Goal: Navigation & Orientation: Understand site structure

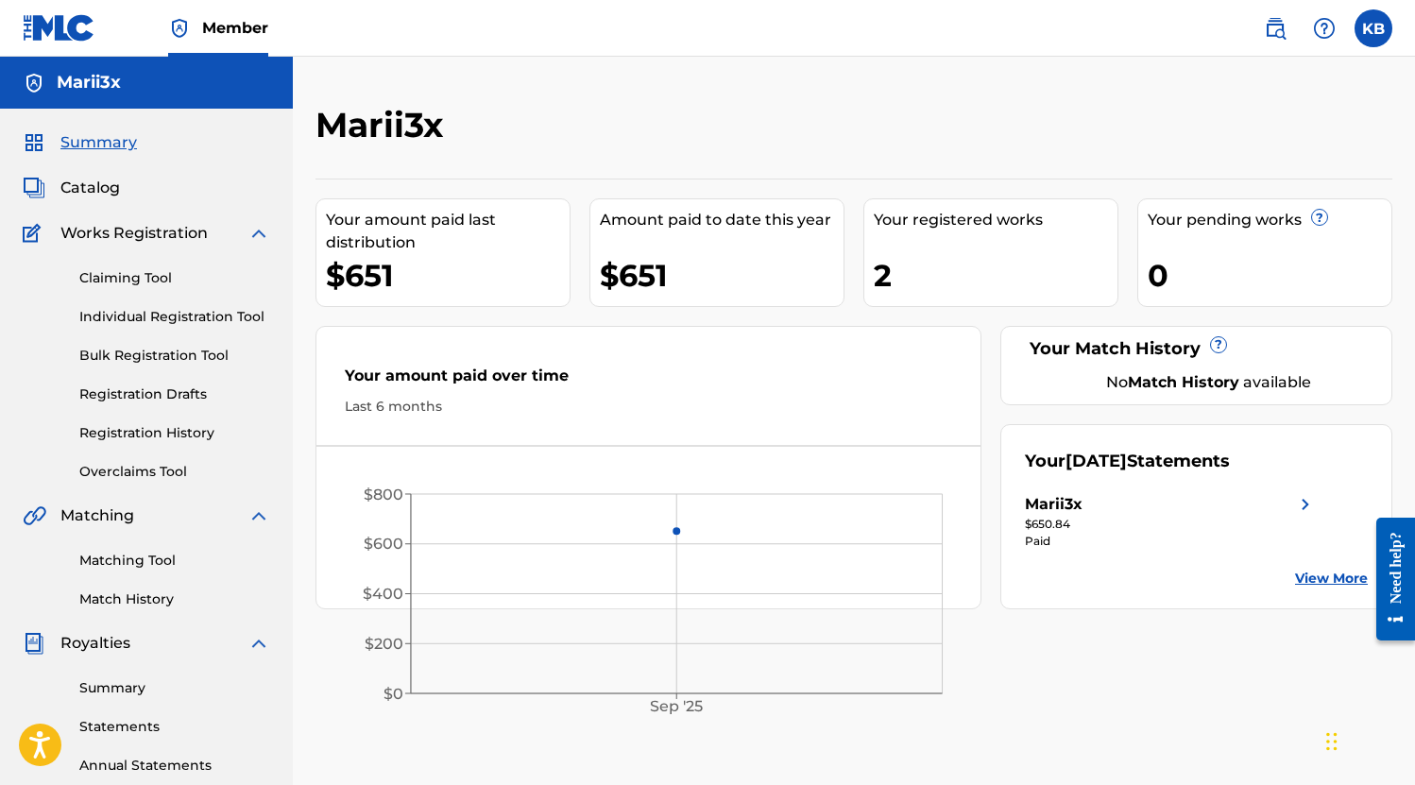
click at [154, 244] on span "Works Registration" at bounding box center [133, 233] width 147 height 23
click at [163, 217] on div "Summary Catalog Works Registration Claiming Tool Individual Registration Tool B…" at bounding box center [146, 595] width 293 height 972
click at [163, 232] on span "Works Registration" at bounding box center [133, 233] width 147 height 23
click at [108, 689] on link "Summary" at bounding box center [174, 688] width 191 height 20
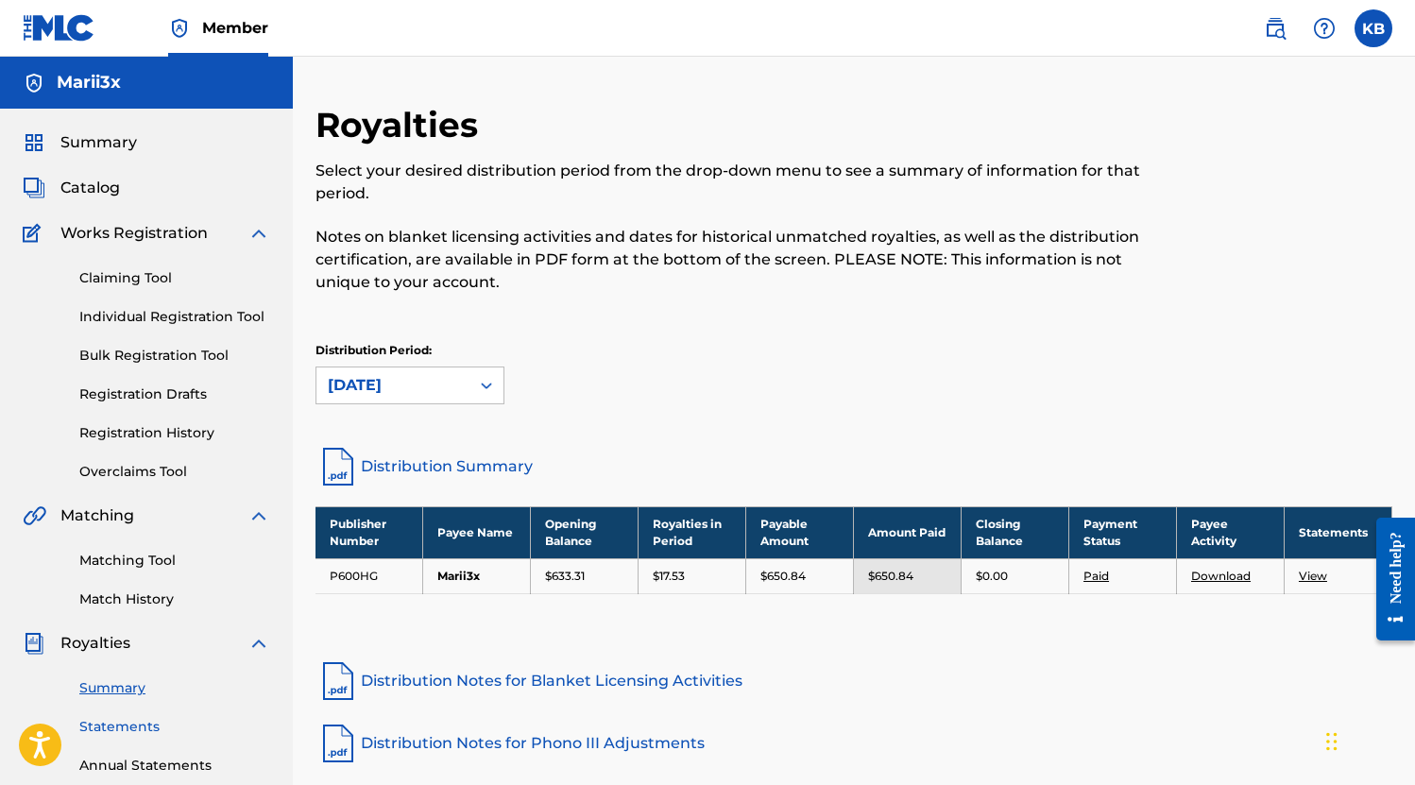
click at [126, 723] on link "Statements" at bounding box center [174, 727] width 191 height 20
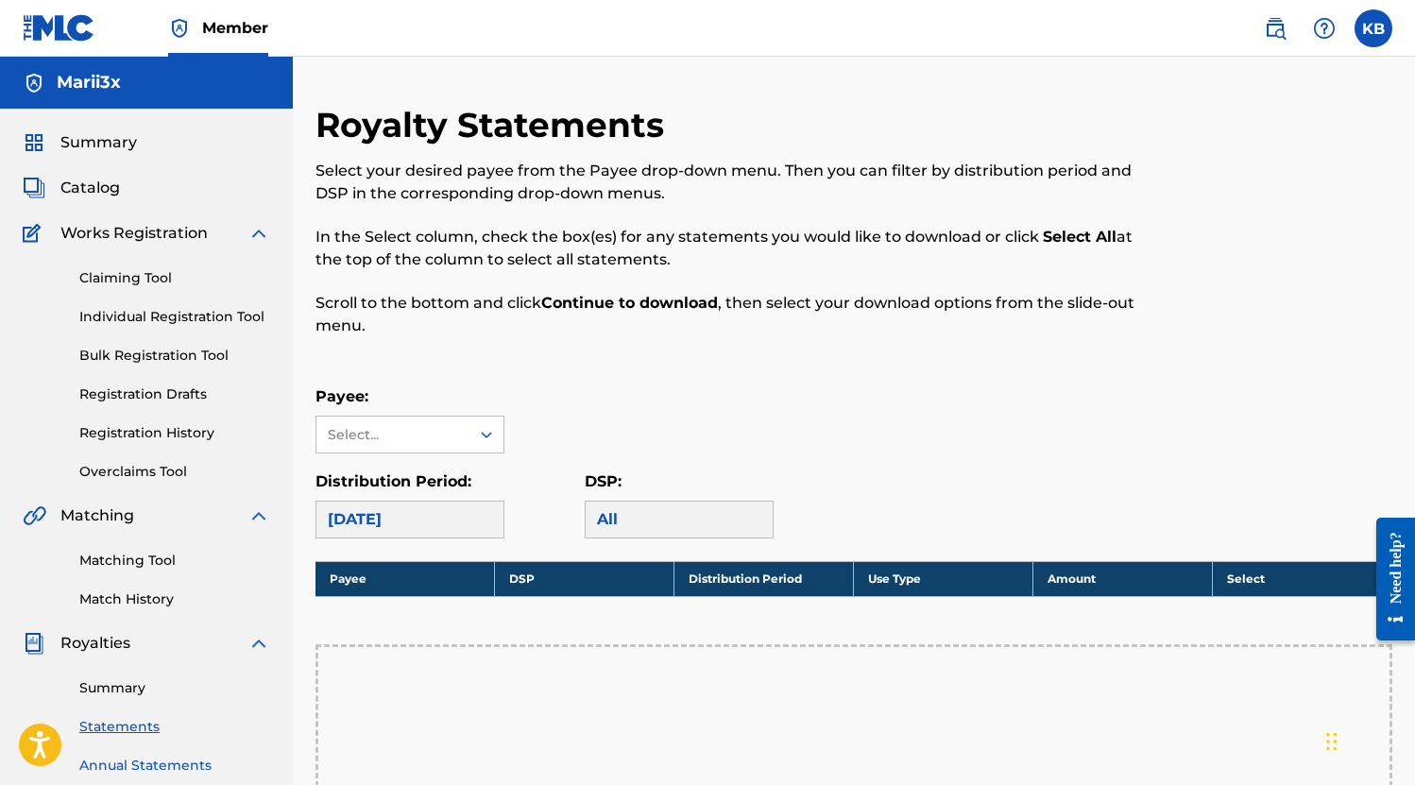
click at [161, 760] on link "Annual Statements" at bounding box center [174, 766] width 191 height 20
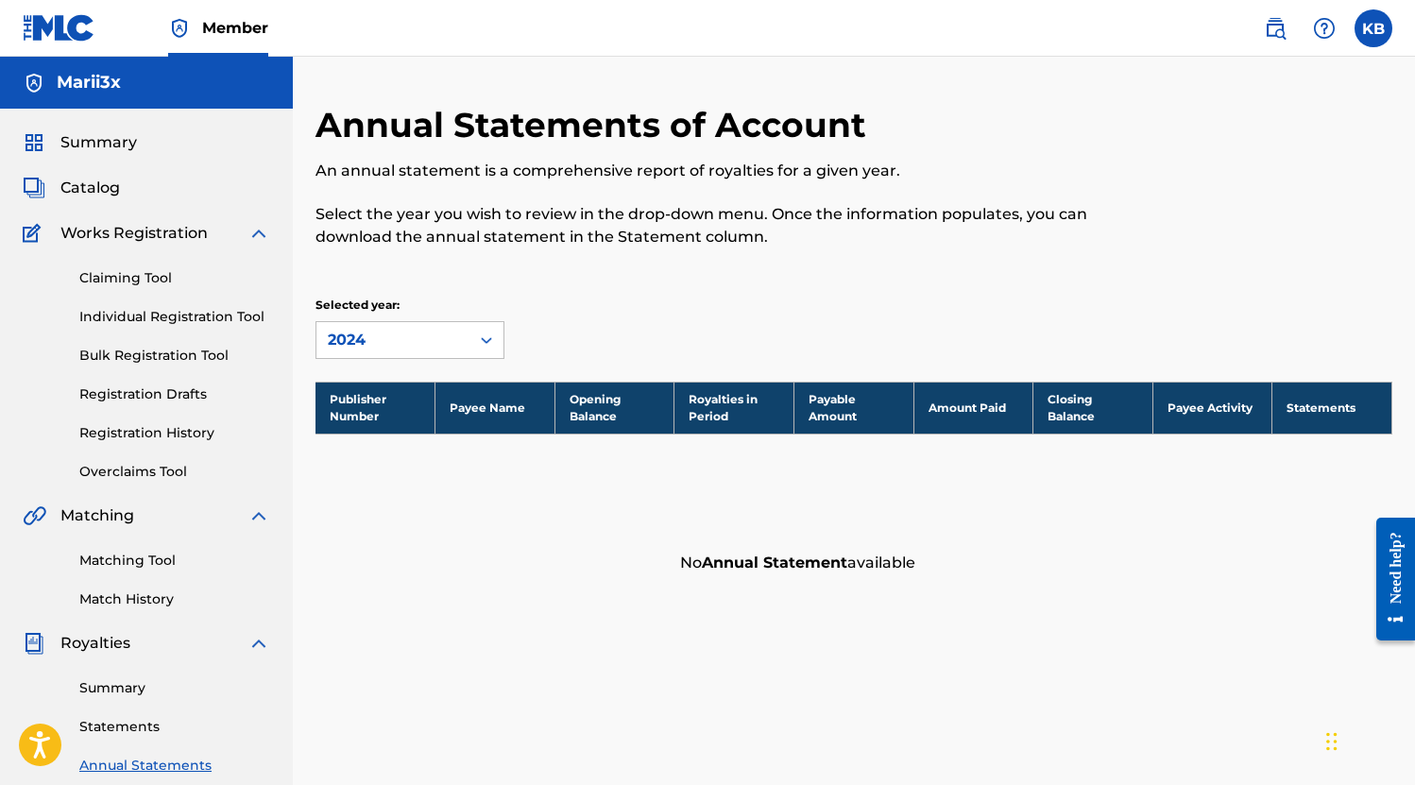
click at [102, 639] on span "Royalties" at bounding box center [95, 643] width 70 height 23
click at [101, 599] on link "Match History" at bounding box center [174, 599] width 191 height 20
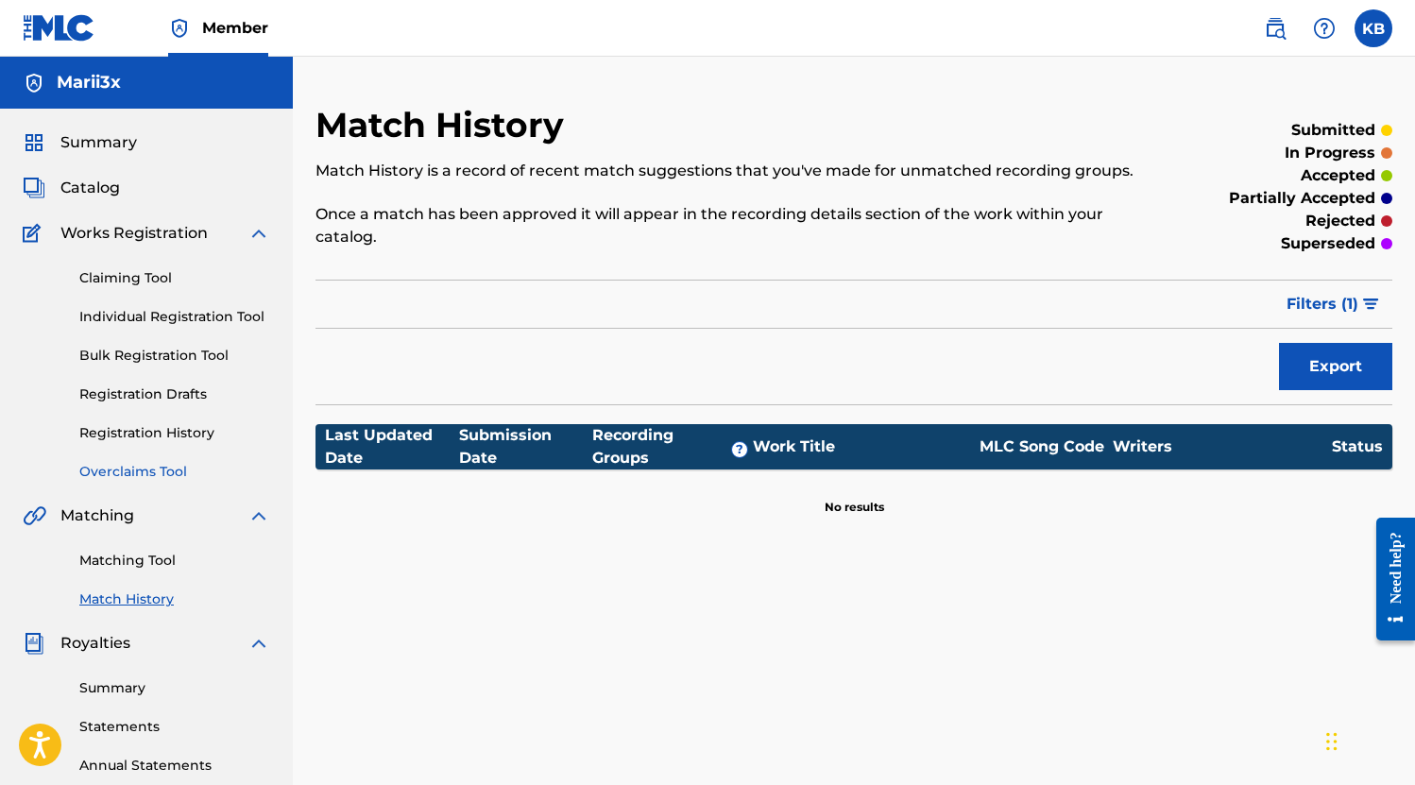
click at [99, 476] on link "Overclaims Tool" at bounding box center [174, 472] width 191 height 20
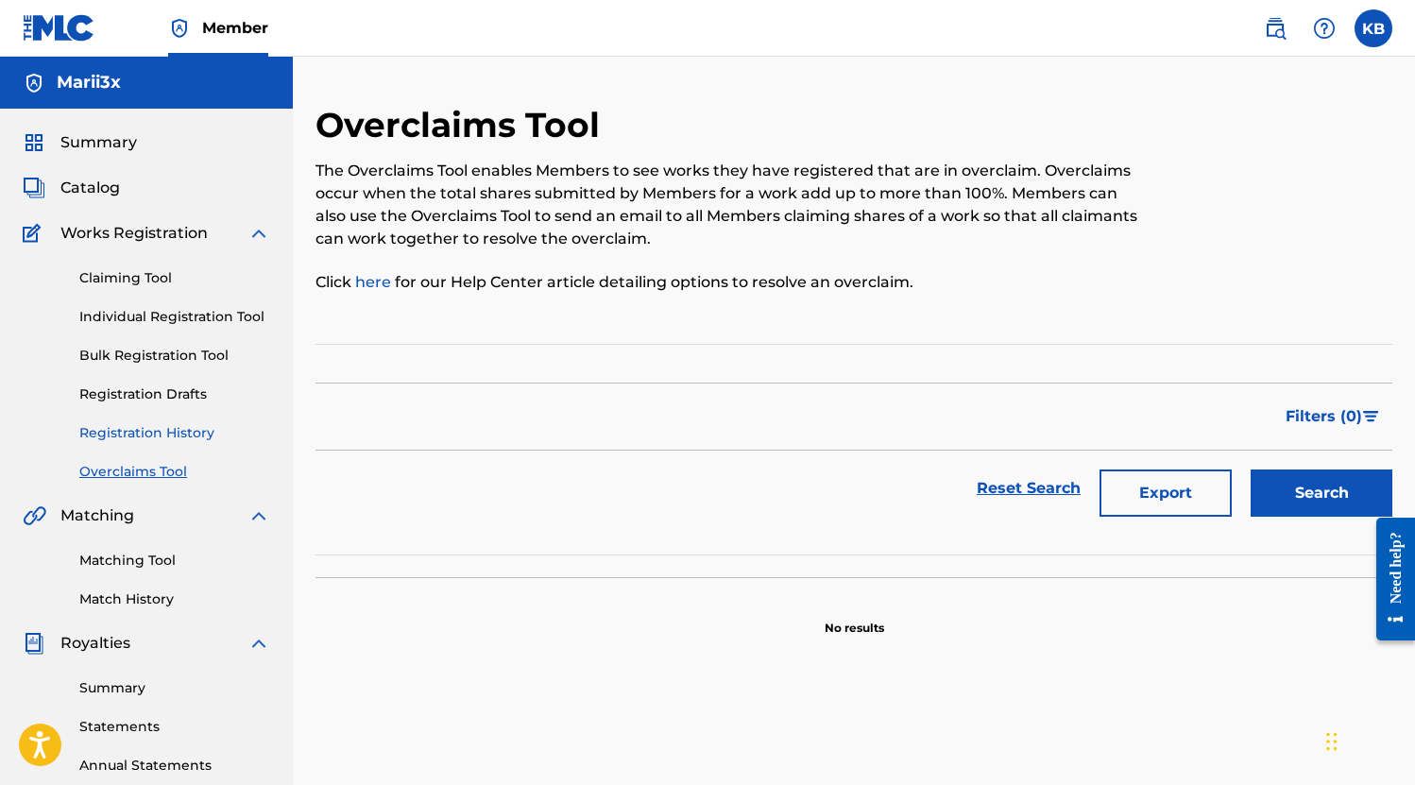
click at [87, 430] on link "Registration History" at bounding box center [174, 433] width 191 height 20
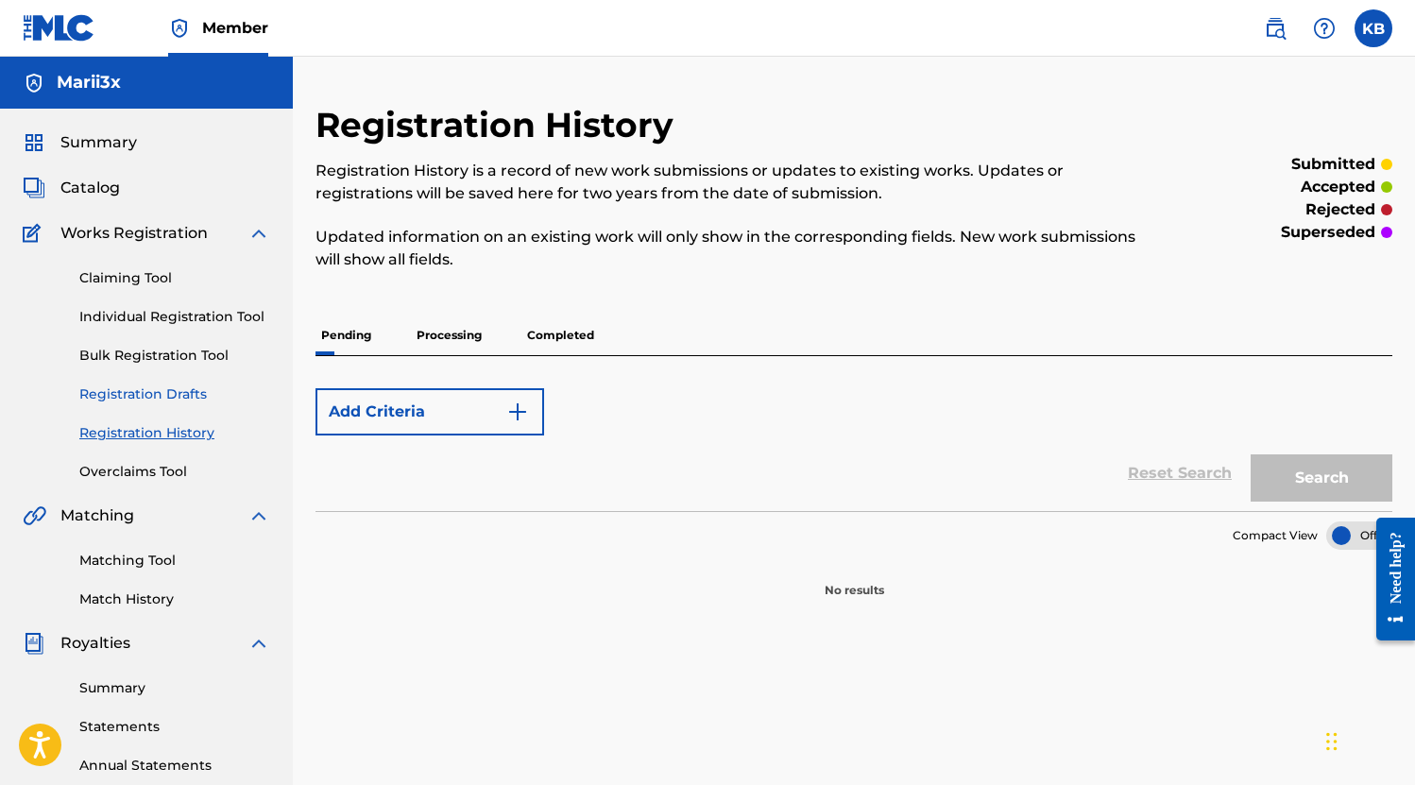
click at [87, 387] on link "Registration Drafts" at bounding box center [174, 394] width 191 height 20
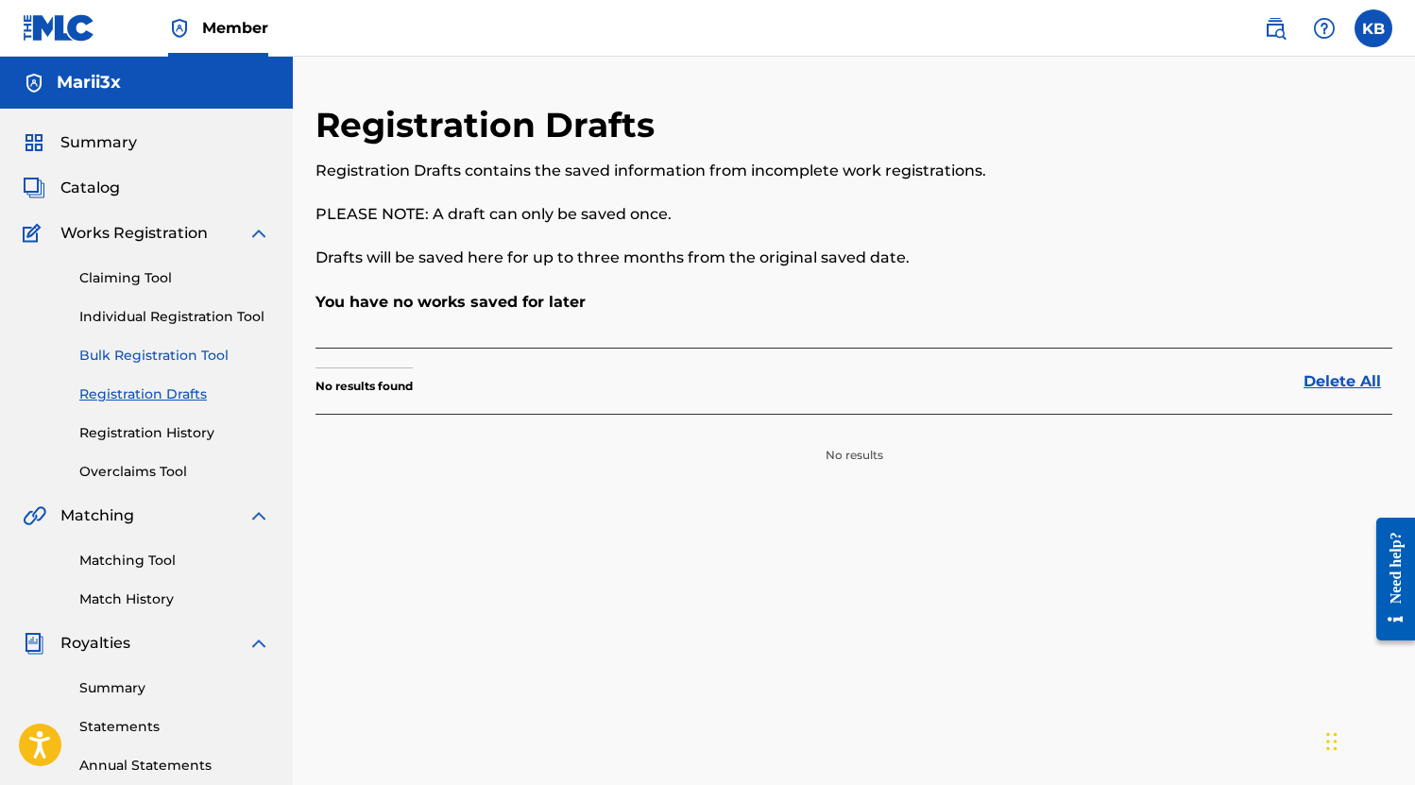
click at [89, 349] on link "Bulk Registration Tool" at bounding box center [174, 356] width 191 height 20
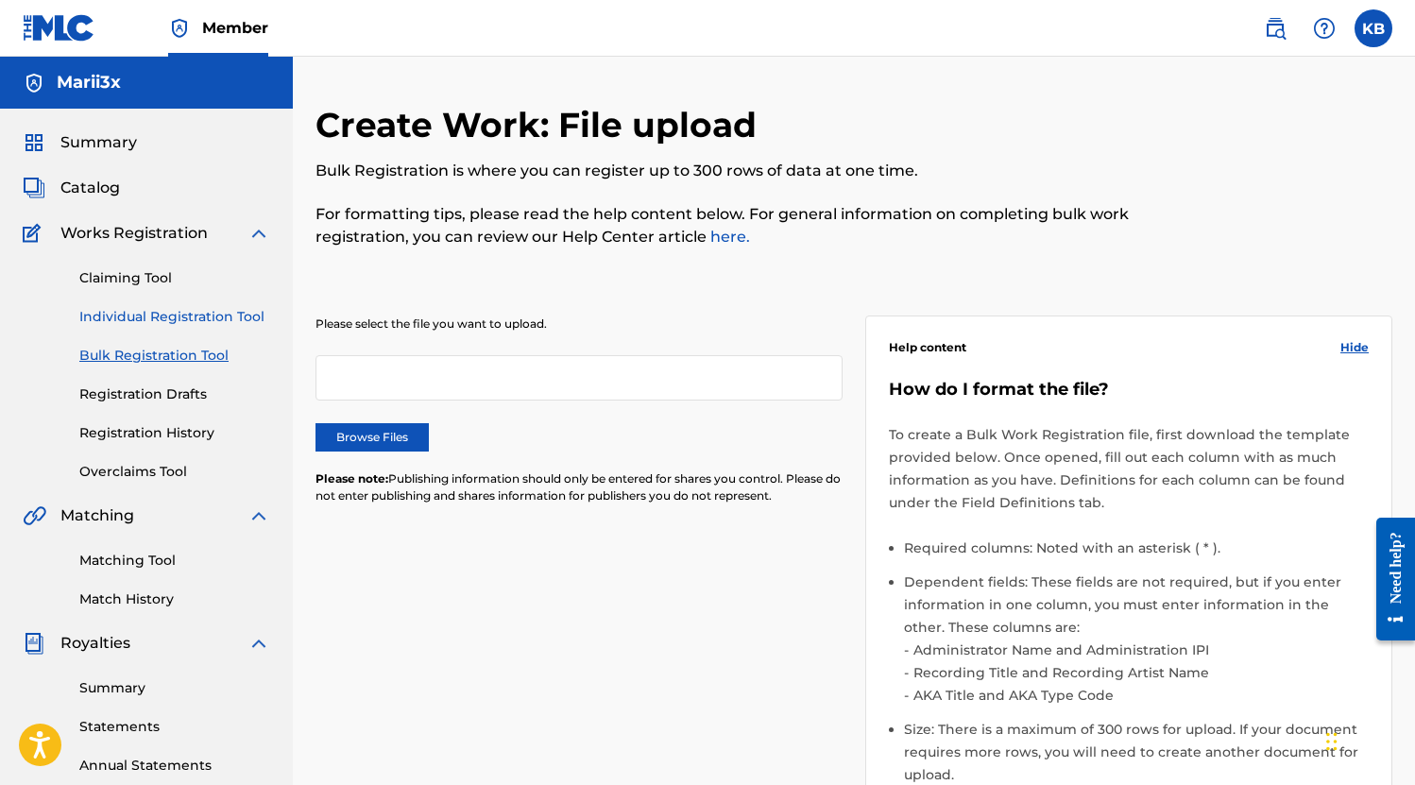
click at [91, 319] on link "Individual Registration Tool" at bounding box center [174, 317] width 191 height 20
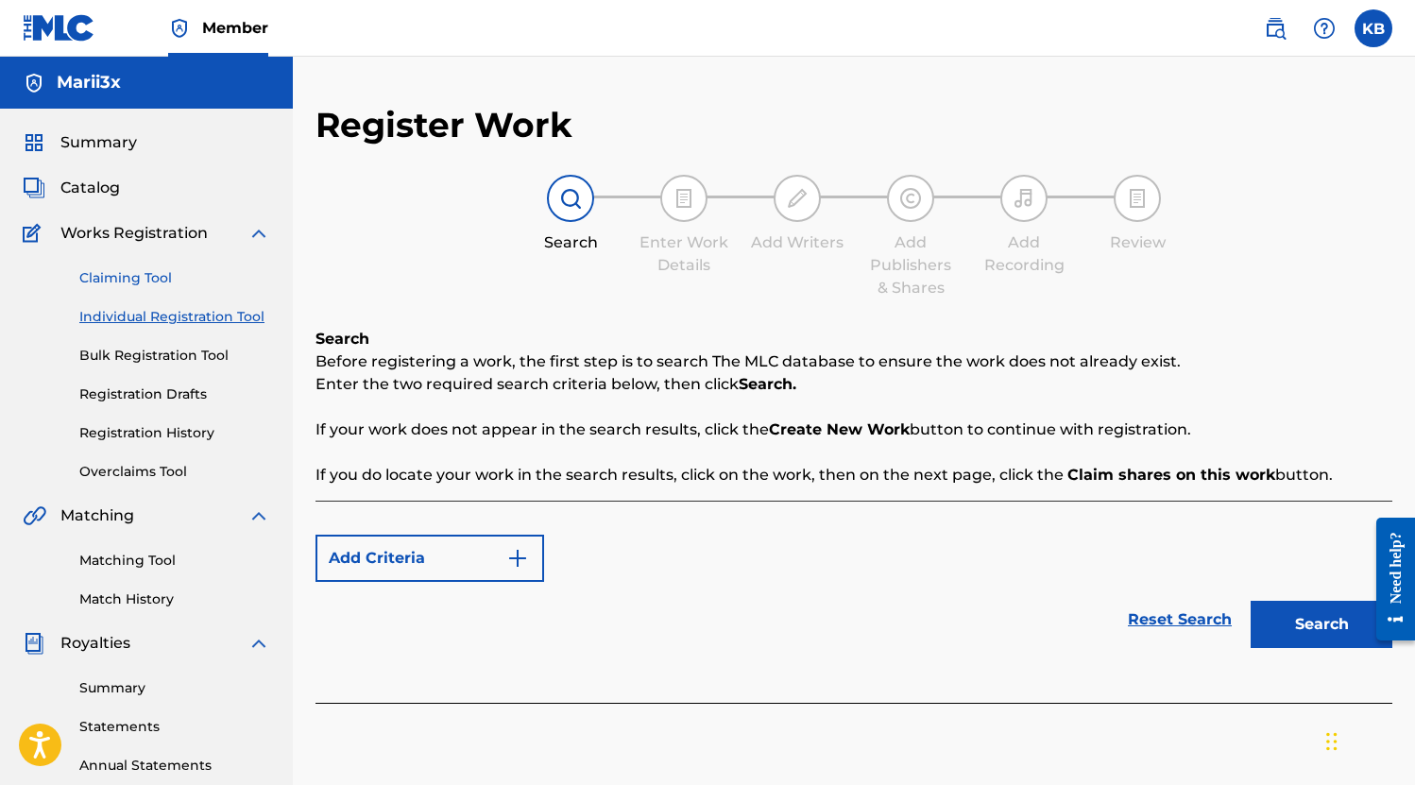
click at [85, 281] on link "Claiming Tool" at bounding box center [174, 278] width 191 height 20
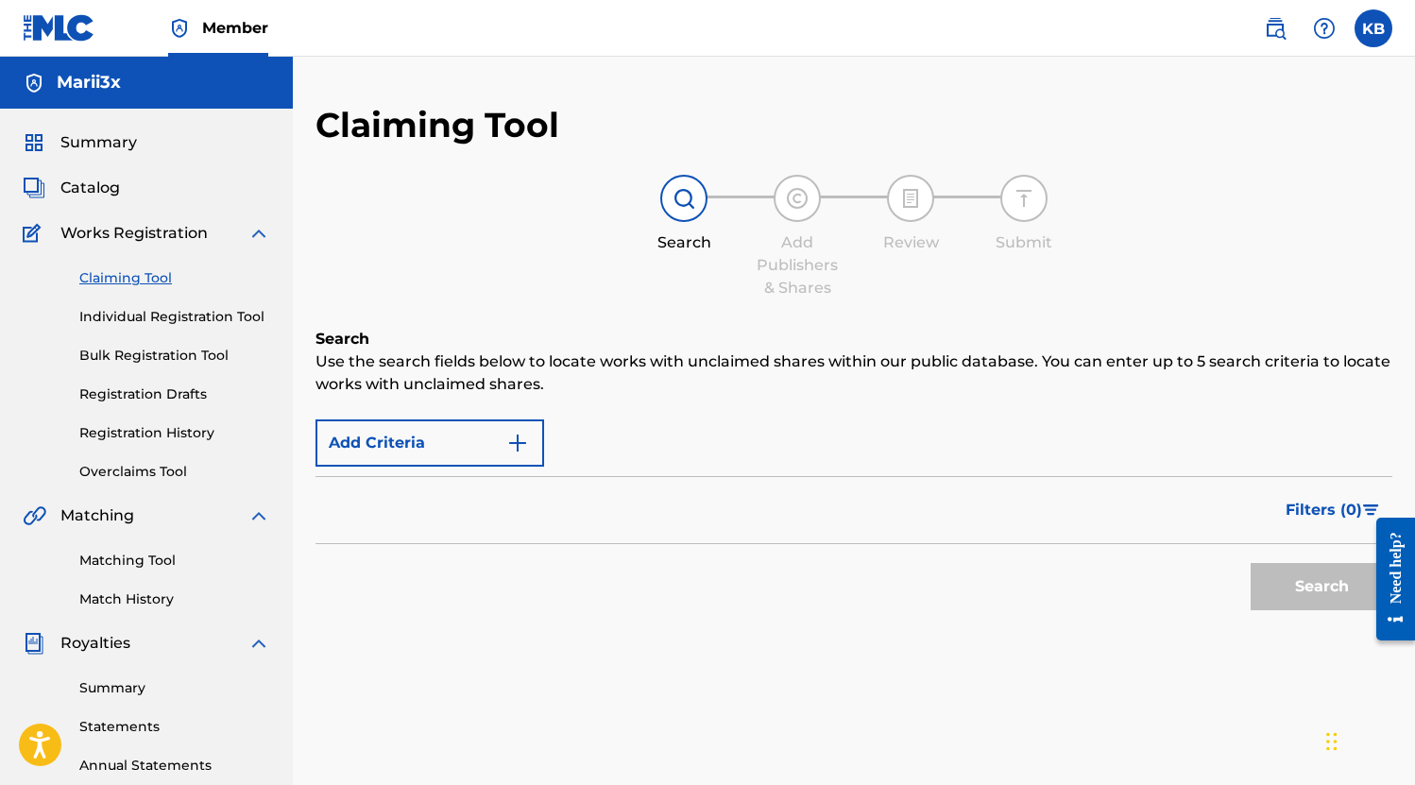
click at [75, 229] on span "Works Registration" at bounding box center [133, 233] width 147 height 23
click at [68, 194] on span "Catalog" at bounding box center [90, 188] width 60 height 23
